Goal: Information Seeking & Learning: Learn about a topic

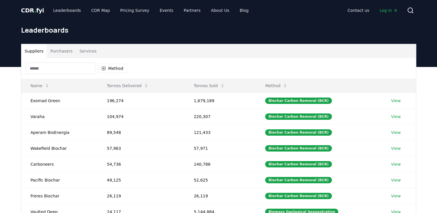
drag, startPoint x: 0, startPoint y: 0, endPoint x: 256, endPoint y: 33, distance: 258.5
click at [256, 33] on h1 "Leaderboards" at bounding box center [218, 29] width 395 height 9
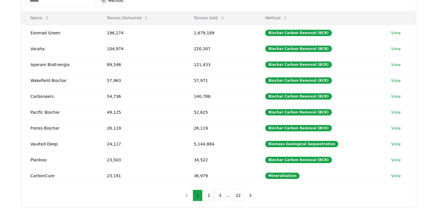
scroll to position [133, 0]
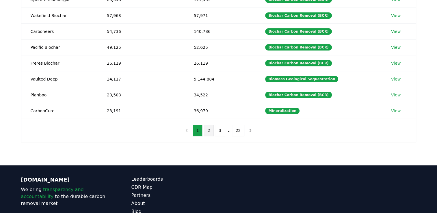
click at [209, 130] on button "2" at bounding box center [209, 131] width 10 height 12
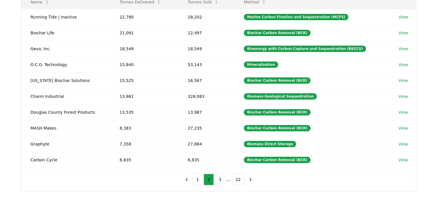
scroll to position [83, 0]
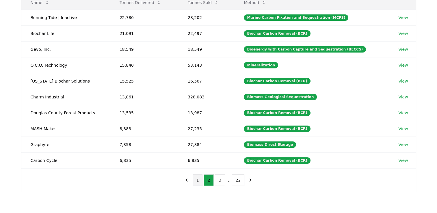
click at [200, 178] on button "1" at bounding box center [198, 180] width 10 height 12
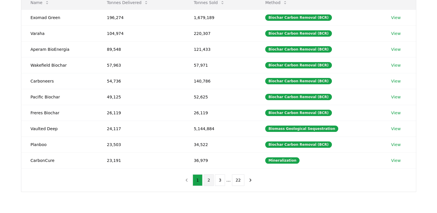
click at [209, 178] on button "2" at bounding box center [209, 180] width 10 height 12
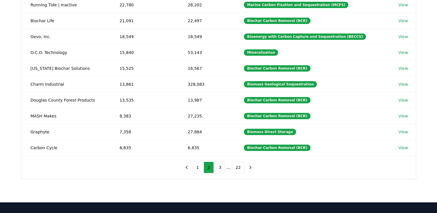
scroll to position [110, 0]
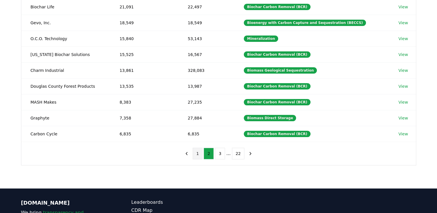
click at [199, 152] on button "1" at bounding box center [198, 154] width 10 height 12
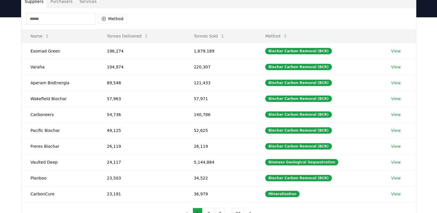
scroll to position [49, 0]
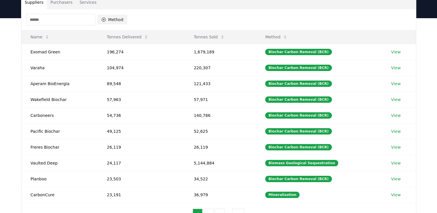
click at [103, 20] on icon "button" at bounding box center [103, 19] width 5 height 5
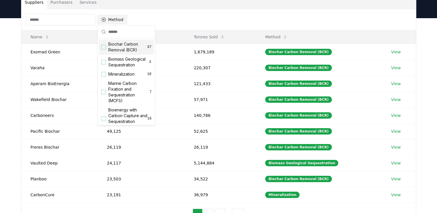
click at [103, 20] on icon "button" at bounding box center [103, 19] width 5 height 5
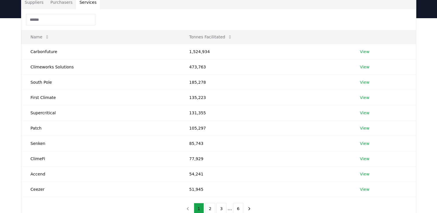
click at [87, 4] on button "Services" at bounding box center [88, 2] width 24 height 14
click at [39, 4] on button "Suppliers" at bounding box center [34, 2] width 26 height 14
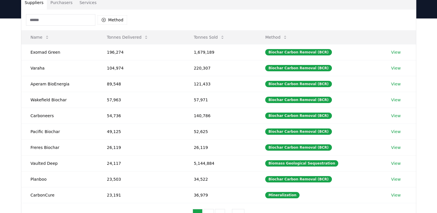
scroll to position [0, 0]
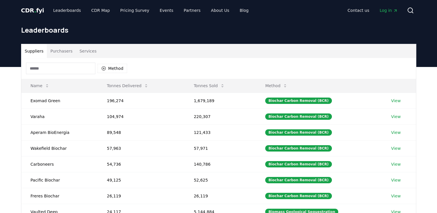
click at [393, 11] on icon "Main" at bounding box center [395, 10] width 5 height 5
click at [387, 11] on span "Log in" at bounding box center [388, 11] width 18 height 6
drag, startPoint x: 422, startPoint y: 0, endPoint x: 158, endPoint y: 27, distance: 264.6
click at [158, 27] on h1 "Leaderboards" at bounding box center [218, 29] width 395 height 9
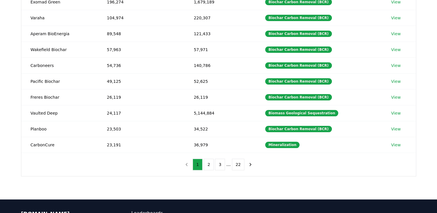
scroll to position [118, 0]
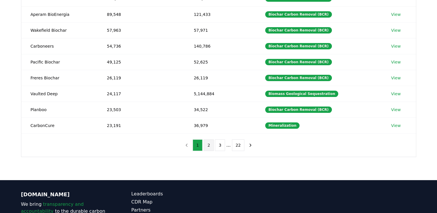
click at [211, 144] on button "2" at bounding box center [209, 145] width 10 height 12
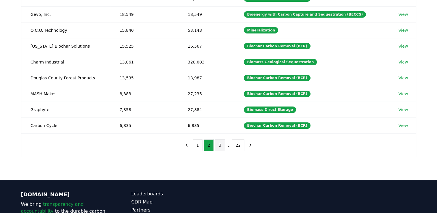
click at [220, 145] on button "3" at bounding box center [220, 145] width 10 height 12
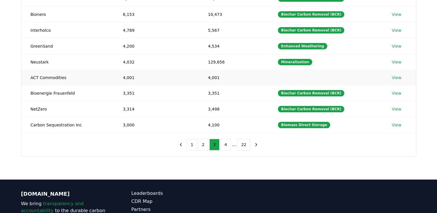
click at [155, 73] on td "4,001" at bounding box center [155, 77] width 85 height 15
click at [144, 144] on div "Method Name Tonnes Delivered Tonnes Sold Method Carbofex 6,651 14,641 Biochar C…" at bounding box center [218, 48] width 394 height 216
click at [226, 145] on button "4" at bounding box center [226, 145] width 10 height 12
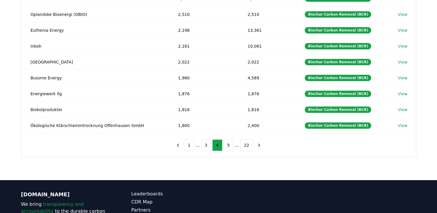
click at [151, 151] on div "Method Name Tonnes Delivered Tonnes Sold Method BluSky Carbon 2,963 9,263 Bioch…" at bounding box center [218, 48] width 394 height 217
click at [228, 146] on button "5" at bounding box center [228, 145] width 10 height 12
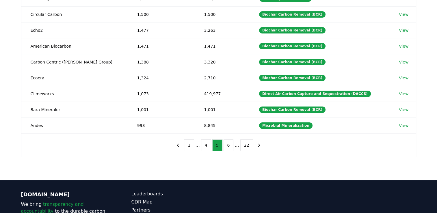
click at [146, 138] on div "Method Name Tonnes Delivered Tonnes Sold Method Husk 1,580 11,482 Biochar Carbo…" at bounding box center [218, 48] width 394 height 217
click at [229, 145] on button "6" at bounding box center [228, 145] width 10 height 12
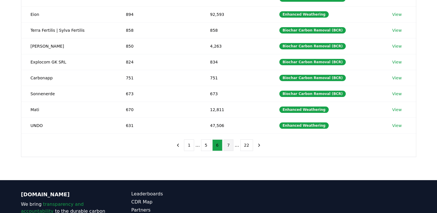
click at [227, 144] on button "7" at bounding box center [228, 145] width 10 height 12
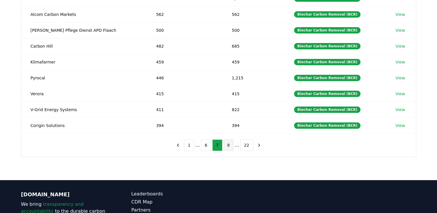
click at [229, 146] on button "8" at bounding box center [228, 145] width 10 height 12
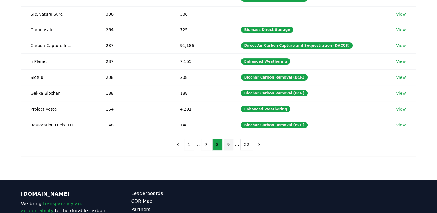
click at [228, 145] on button "9" at bounding box center [228, 145] width 10 height 12
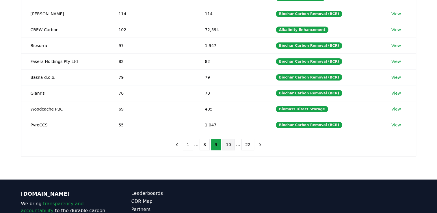
click at [229, 146] on button "10" at bounding box center [228, 145] width 13 height 12
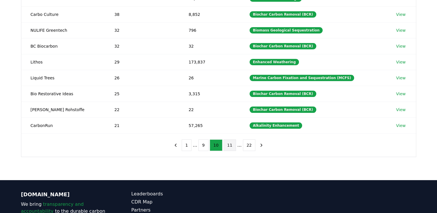
click at [228, 145] on button "11" at bounding box center [229, 145] width 13 height 12
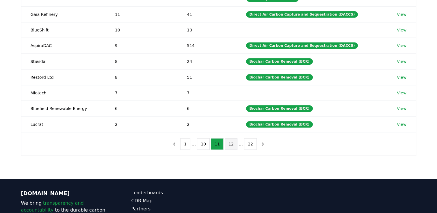
click at [230, 143] on button "12" at bounding box center [231, 144] width 13 height 12
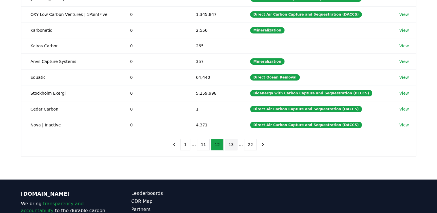
click at [230, 144] on button "13" at bounding box center [231, 145] width 13 height 12
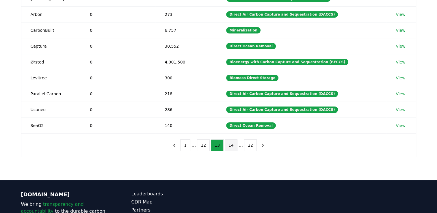
click at [230, 146] on button "14" at bounding box center [231, 145] width 13 height 12
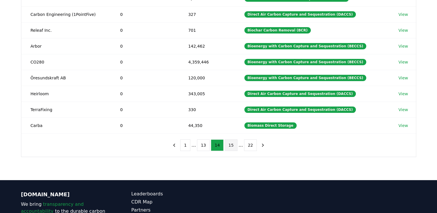
click at [230, 147] on button "15" at bounding box center [231, 145] width 13 height 12
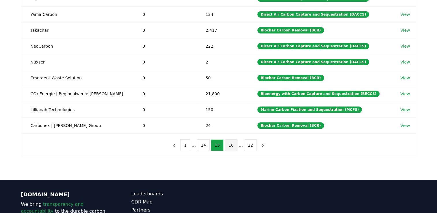
click at [229, 147] on button "16" at bounding box center [231, 145] width 13 height 12
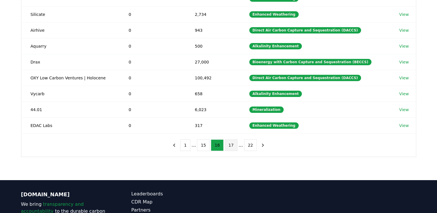
click at [230, 144] on button "17" at bounding box center [231, 145] width 13 height 12
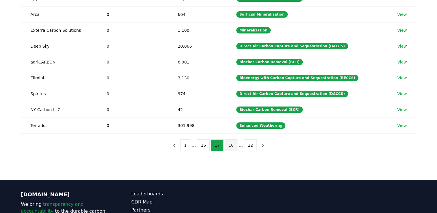
click at [229, 144] on button "18" at bounding box center [231, 145] width 13 height 12
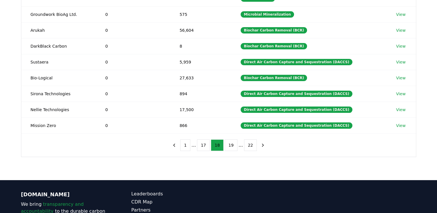
click at [140, 153] on div "Method Name Tonnes Delivered Tonnes Sold Method Banyu Carbon 0 360 Direct Ocean…" at bounding box center [218, 48] width 394 height 217
click at [230, 146] on button "19" at bounding box center [231, 145] width 13 height 12
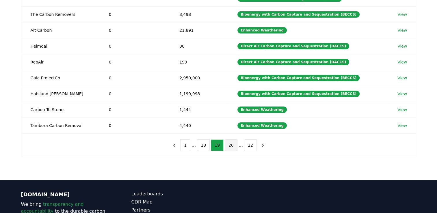
click at [230, 146] on button "20" at bounding box center [231, 145] width 13 height 12
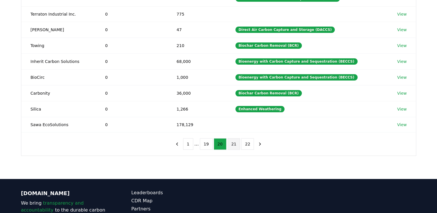
click at [233, 144] on button "21" at bounding box center [234, 144] width 13 height 12
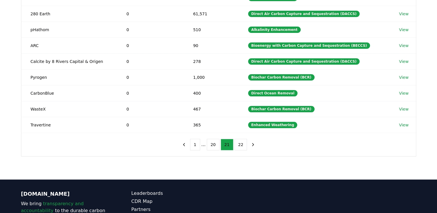
click at [158, 163] on div "Suppliers Purchasers Services Method Name Tonnes Delivered Tonnes Sold Method G…" at bounding box center [218, 64] width 437 height 231
click at [240, 146] on button "22" at bounding box center [240, 145] width 13 height 12
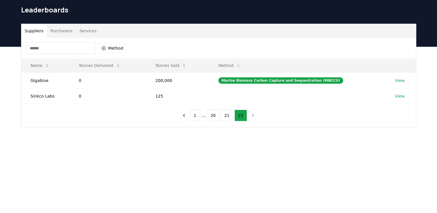
scroll to position [24, 0]
